Goal: Task Accomplishment & Management: Manage account settings

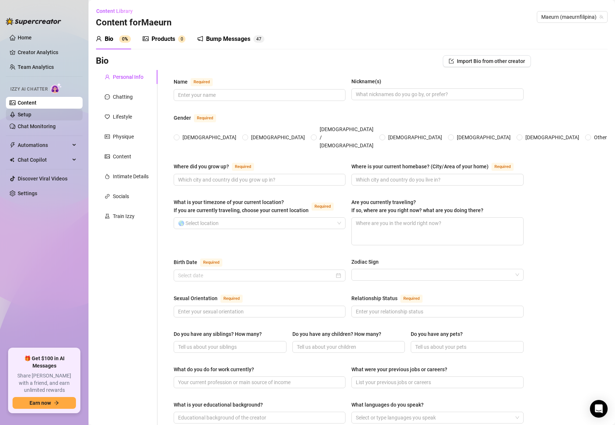
click at [29, 112] on link "Setup" at bounding box center [25, 115] width 14 height 6
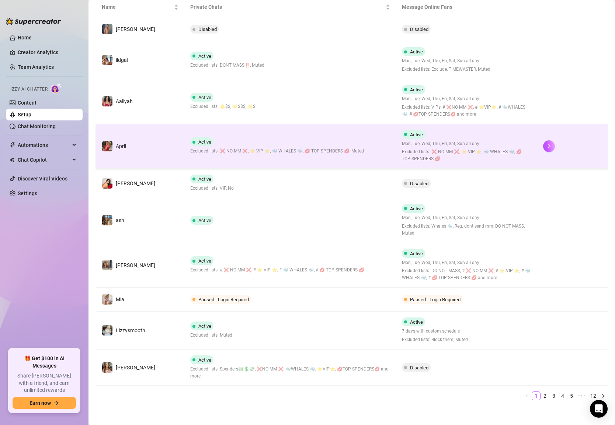
scroll to position [145, 0]
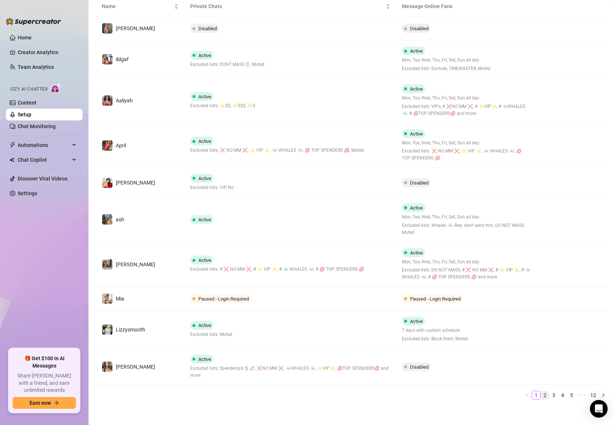
click at [547, 392] on link "2" at bounding box center [545, 396] width 8 height 8
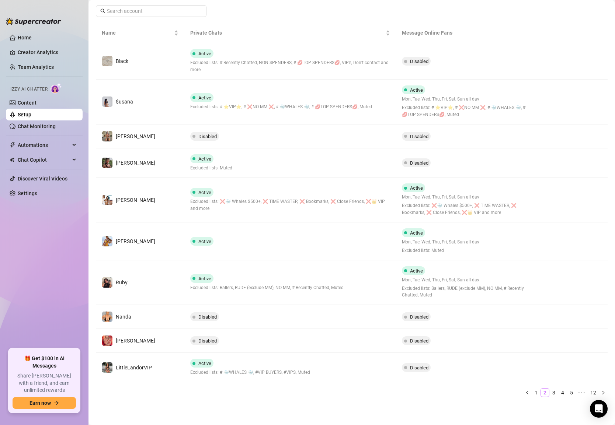
scroll to position [116, 0]
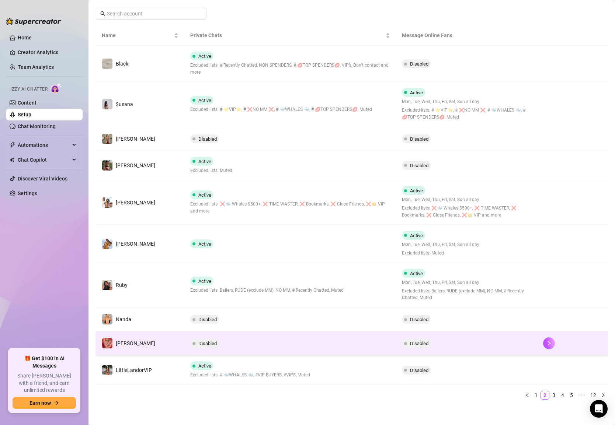
click at [128, 342] on span "[PERSON_NAME]" at bounding box center [135, 344] width 39 height 6
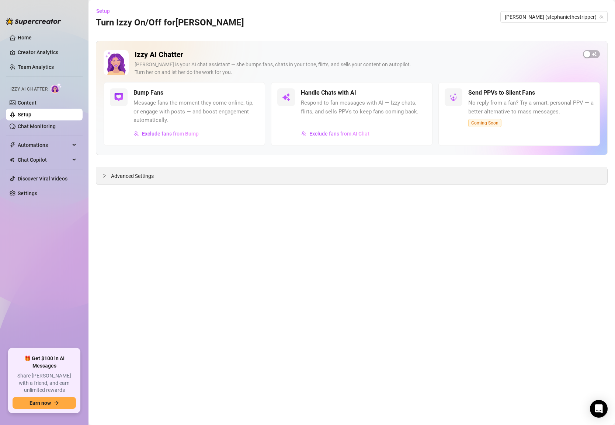
click at [123, 178] on span "Advanced Settings" at bounding box center [132, 176] width 43 height 8
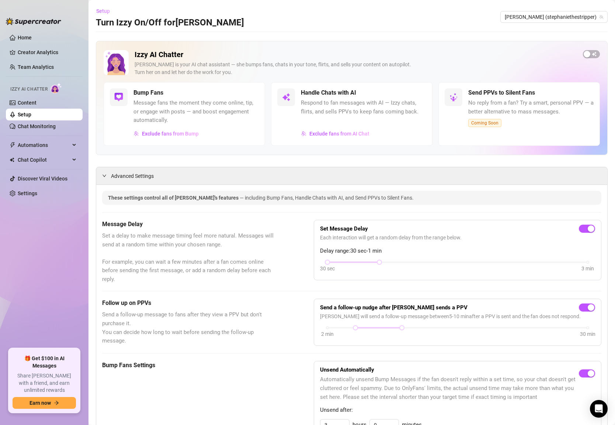
click at [101, 8] on span "Setup" at bounding box center [103, 11] width 14 height 6
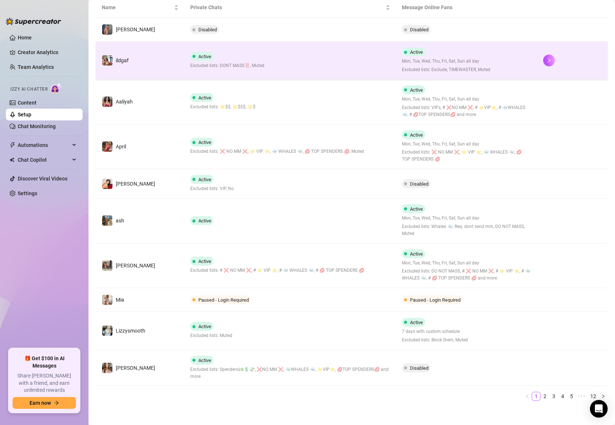
scroll to position [145, 0]
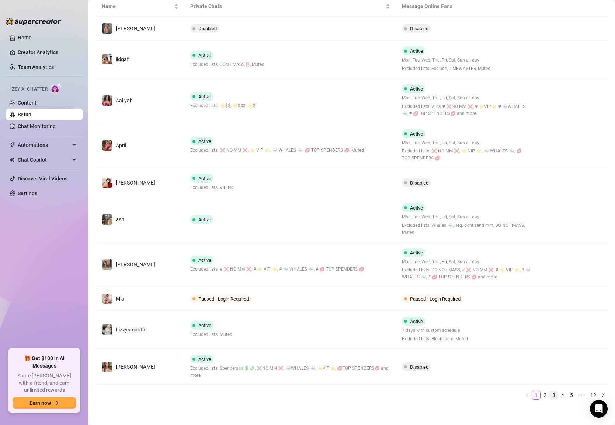
click at [555, 393] on link "3" at bounding box center [554, 396] width 8 height 8
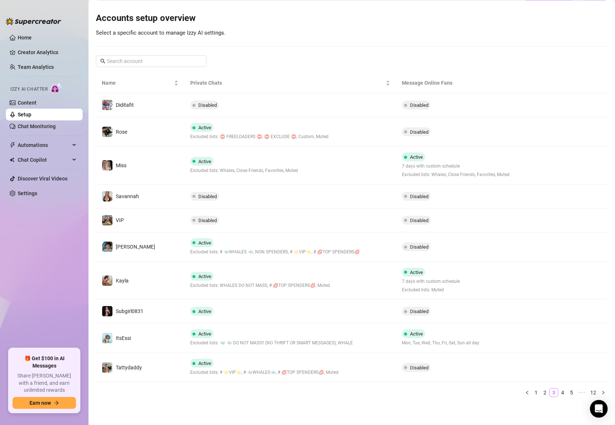
scroll to position [66, 0]
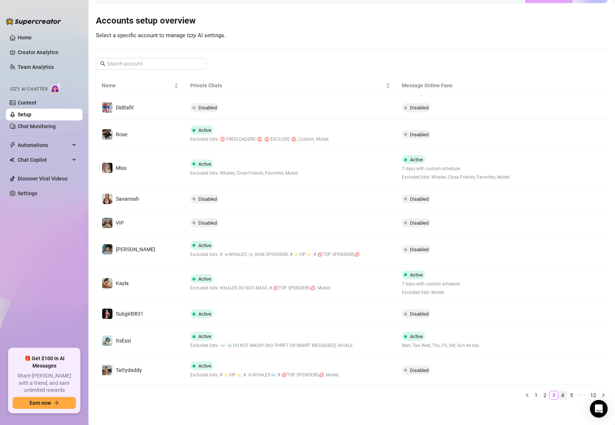
click at [565, 393] on link "4" at bounding box center [563, 396] width 8 height 8
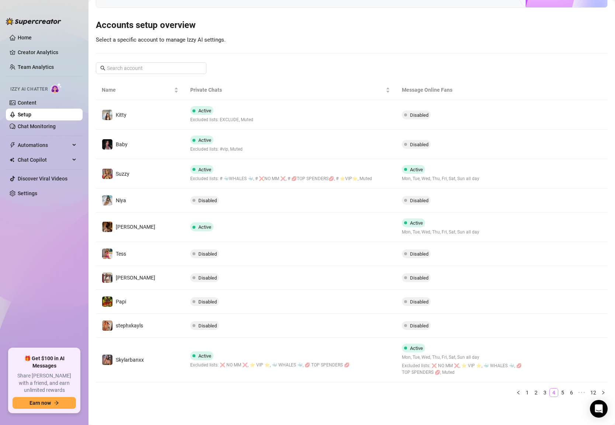
scroll to position [59, 0]
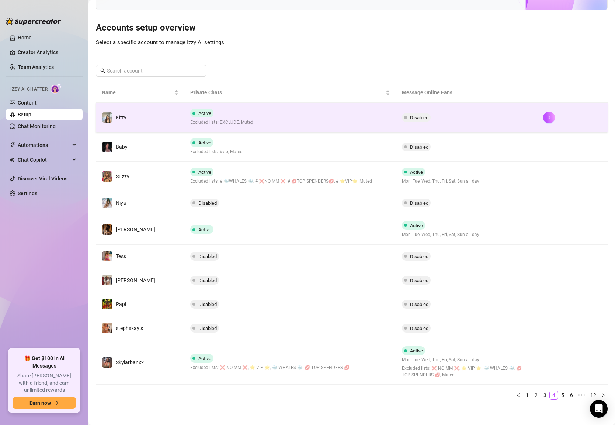
click at [414, 115] on span "Disabled" at bounding box center [419, 118] width 18 height 6
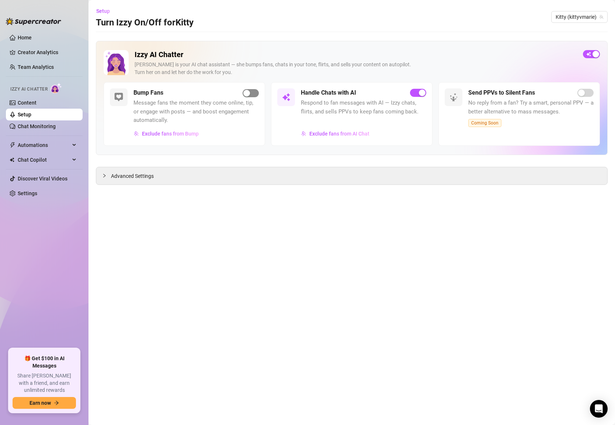
click at [244, 94] on div "button" at bounding box center [246, 93] width 7 height 7
click at [105, 11] on span "Setup" at bounding box center [103, 11] width 14 height 6
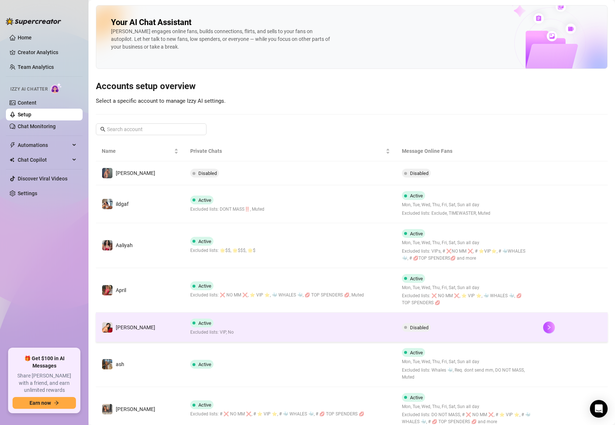
click at [275, 324] on td "Active Excluded lists: VIP, No" at bounding box center [290, 327] width 212 height 29
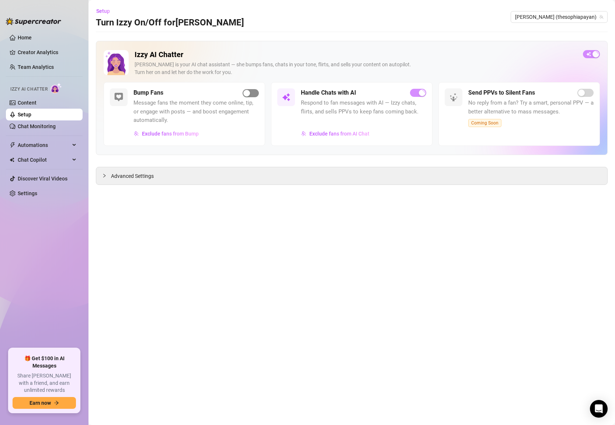
click at [248, 94] on div "button" at bounding box center [246, 93] width 7 height 7
click at [107, 14] on span "Setup" at bounding box center [103, 11] width 14 height 6
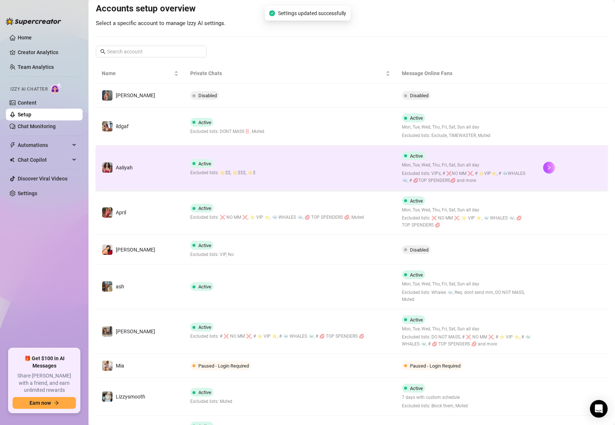
scroll to position [79, 0]
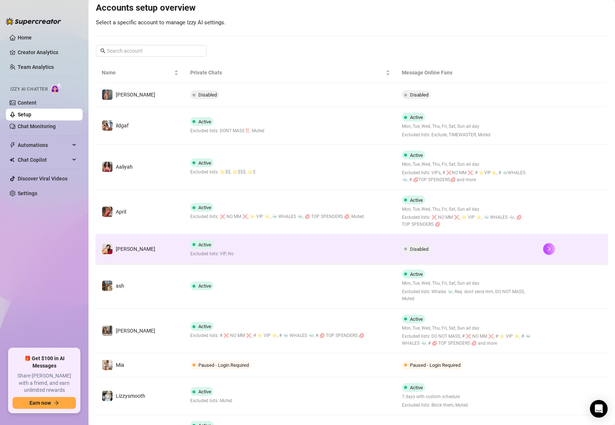
click at [237, 250] on td "Active Excluded lists: VIP, No" at bounding box center [290, 248] width 212 height 29
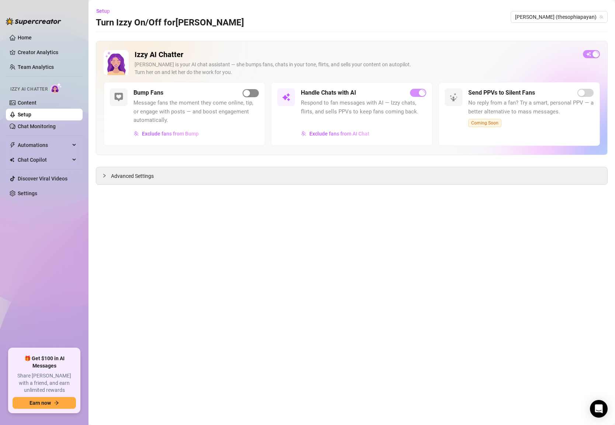
click at [248, 91] on div "button" at bounding box center [246, 93] width 7 height 7
click at [99, 6] on button "Setup" at bounding box center [106, 11] width 20 height 12
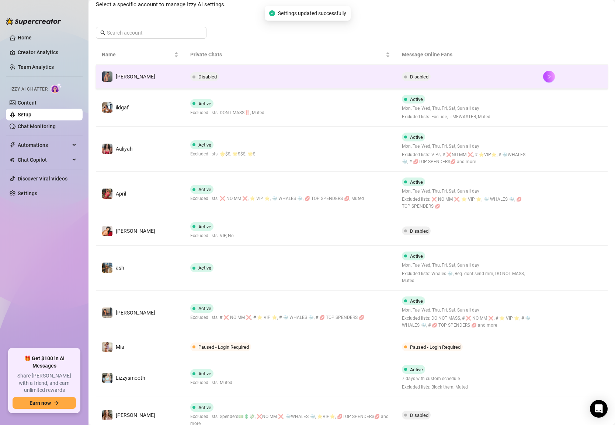
scroll to position [145, 0]
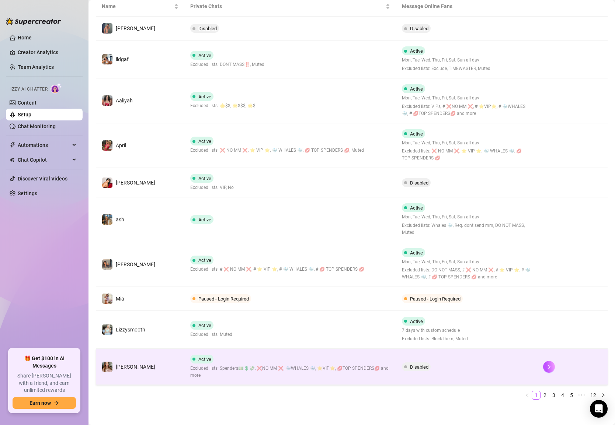
click at [424, 363] on span "Disabled" at bounding box center [416, 367] width 29 height 9
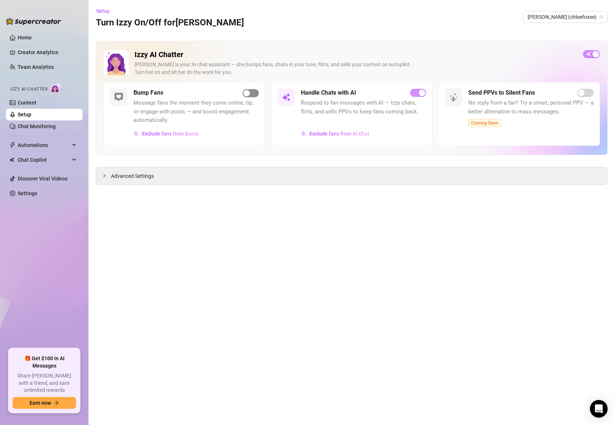
click at [251, 96] on span "button" at bounding box center [251, 93] width 16 height 8
click at [103, 10] on span "Setup" at bounding box center [103, 11] width 14 height 6
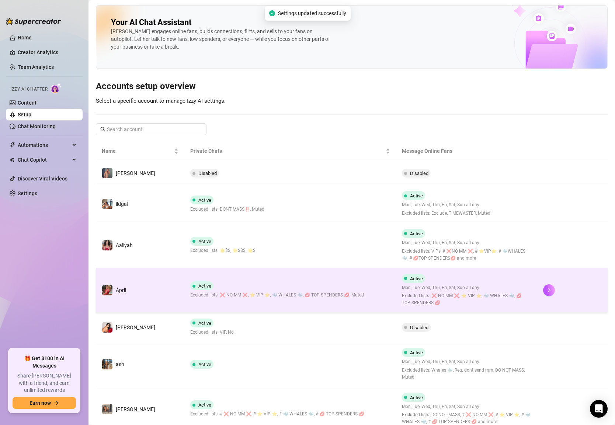
scroll to position [145, 0]
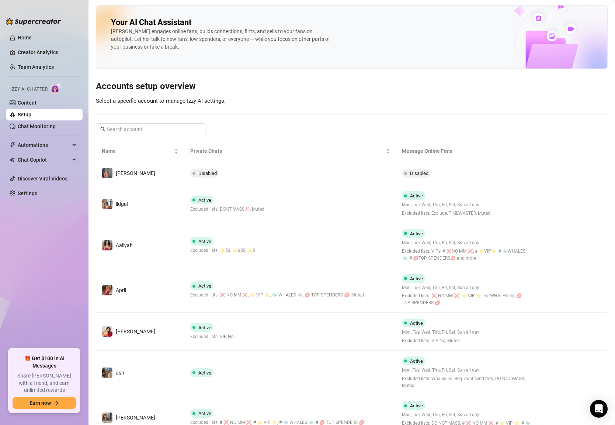
scroll to position [162, 0]
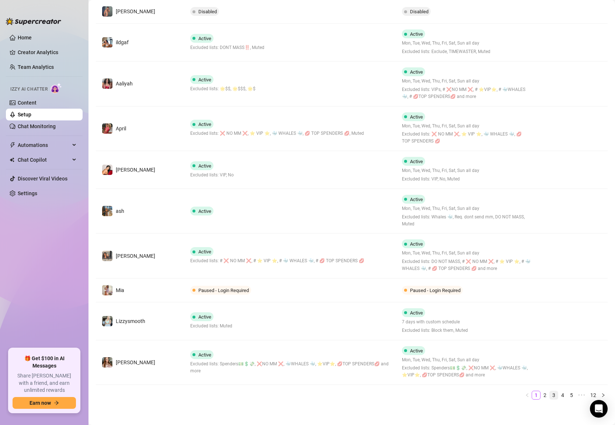
click at [554, 394] on link "3" at bounding box center [554, 396] width 8 height 8
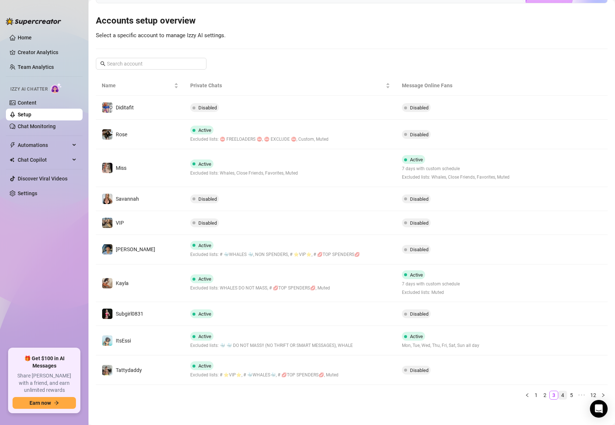
click at [562, 396] on link "4" at bounding box center [563, 396] width 8 height 8
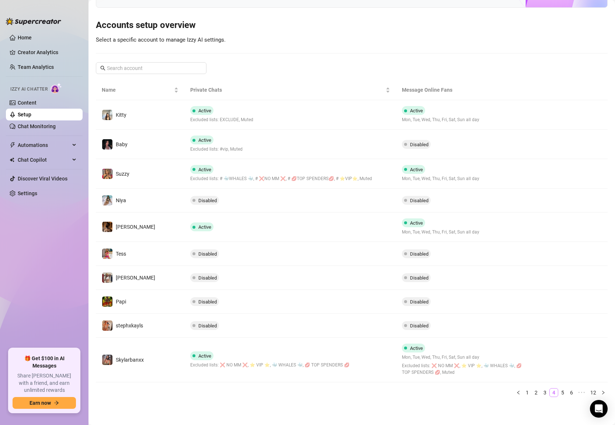
scroll to position [59, 0]
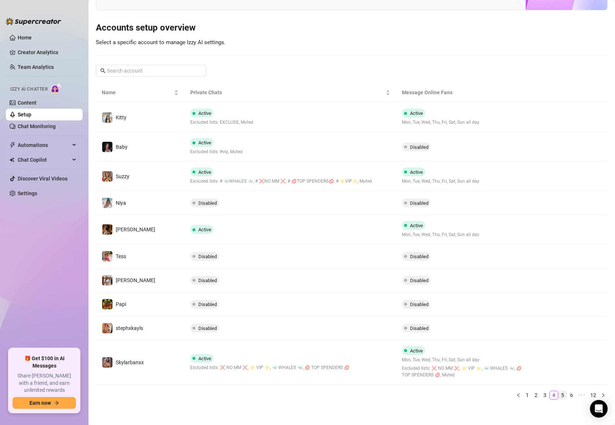
click at [562, 392] on link "5" at bounding box center [563, 396] width 8 height 8
